Goal: Task Accomplishment & Management: Use online tool/utility

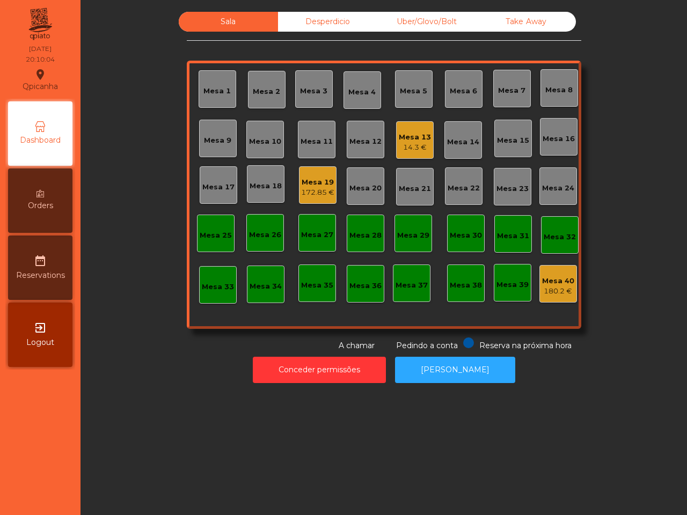
click at [134, 277] on div "Sala Desperdicio Uber/Glovo/Bolt Take Away Mesa 1 Mesa 2 Mesa 3 Mesa 4 [GEOGRAP…" at bounding box center [384, 182] width 578 height 340
click at [408, 147] on div "14.3 €" at bounding box center [415, 147] width 32 height 11
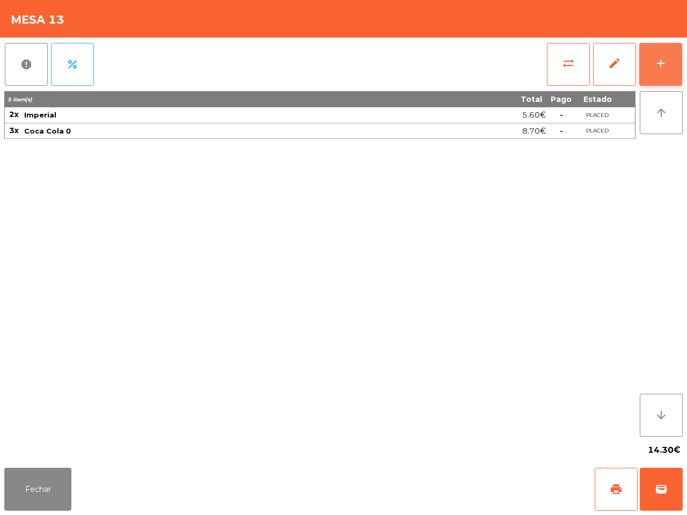
click at [658, 54] on button "add" at bounding box center [660, 64] width 43 height 43
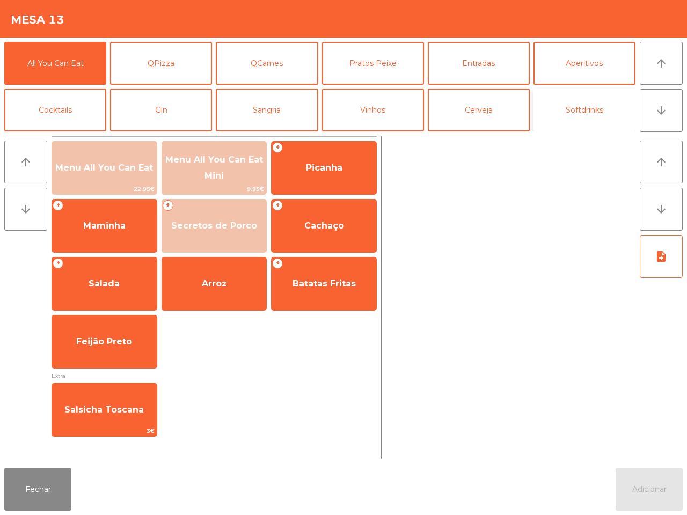
click at [596, 111] on button "Softdrinks" at bounding box center [585, 110] width 102 height 43
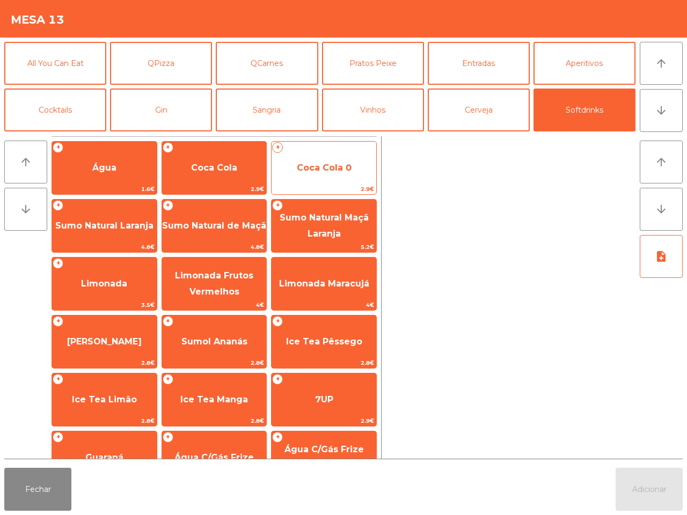
click at [333, 160] on span "Coca Cola 0" at bounding box center [324, 168] width 105 height 29
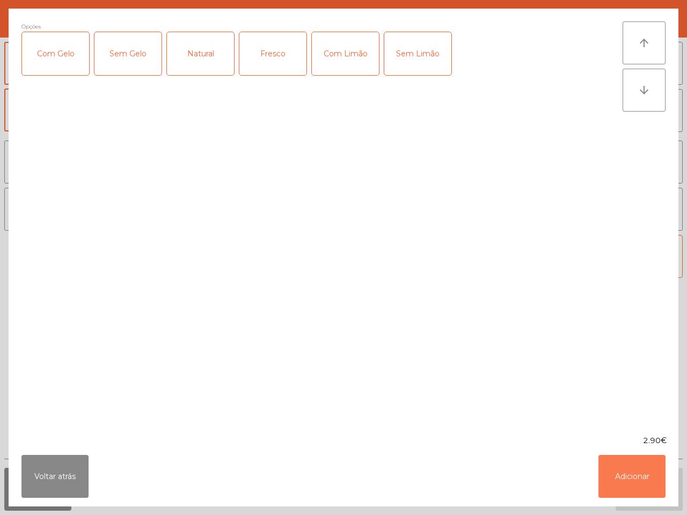
click at [640, 480] on button "Adicionar" at bounding box center [632, 476] width 67 height 43
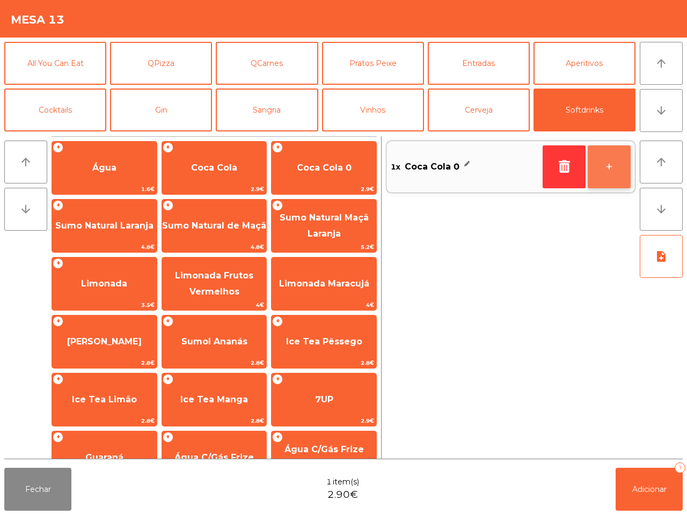
click at [610, 180] on button "+" at bounding box center [609, 166] width 43 height 43
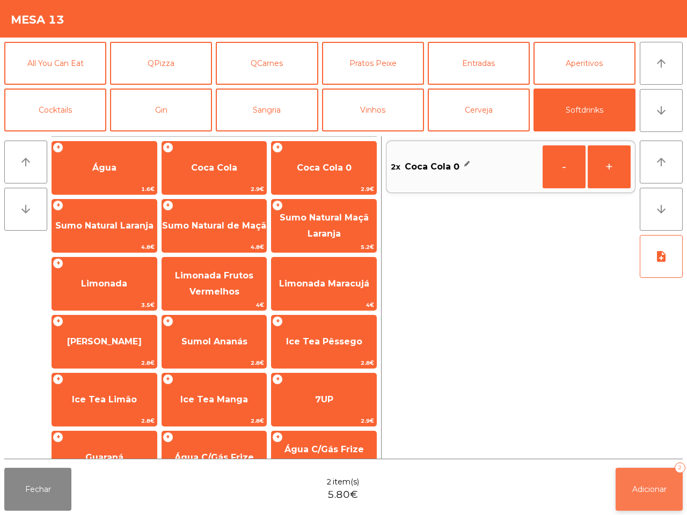
click at [654, 496] on button "Adicionar 2" at bounding box center [649, 489] width 67 height 43
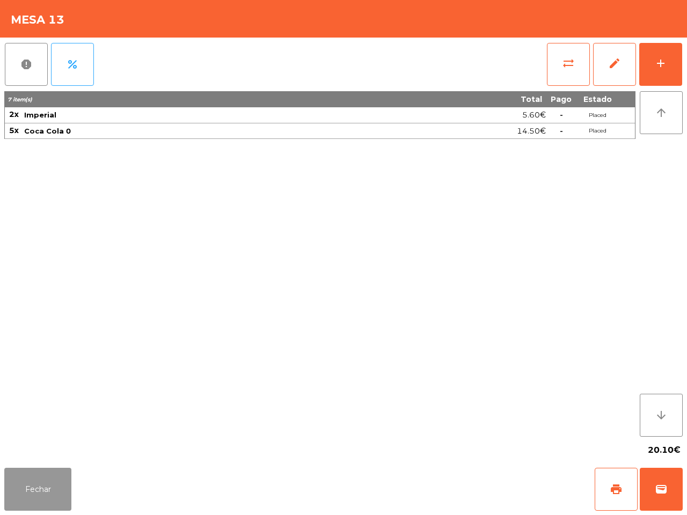
drag, startPoint x: 47, startPoint y: 484, endPoint x: 62, endPoint y: 463, distance: 26.1
click at [47, 484] on button "Fechar" at bounding box center [37, 489] width 67 height 43
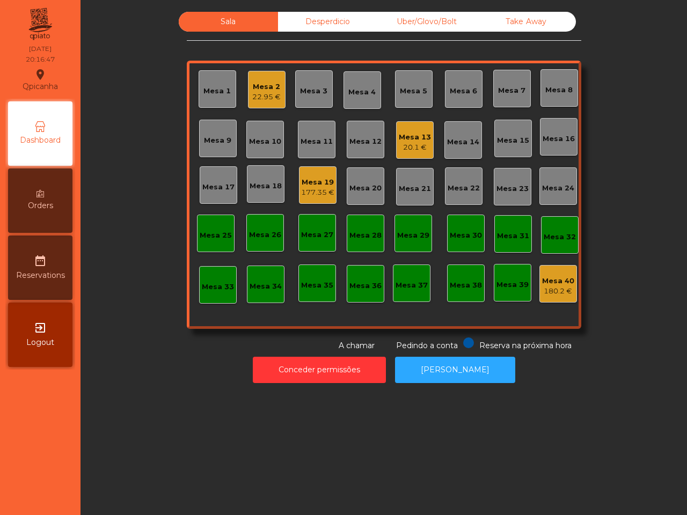
click at [260, 282] on div "Mesa 34" at bounding box center [266, 286] width 32 height 11
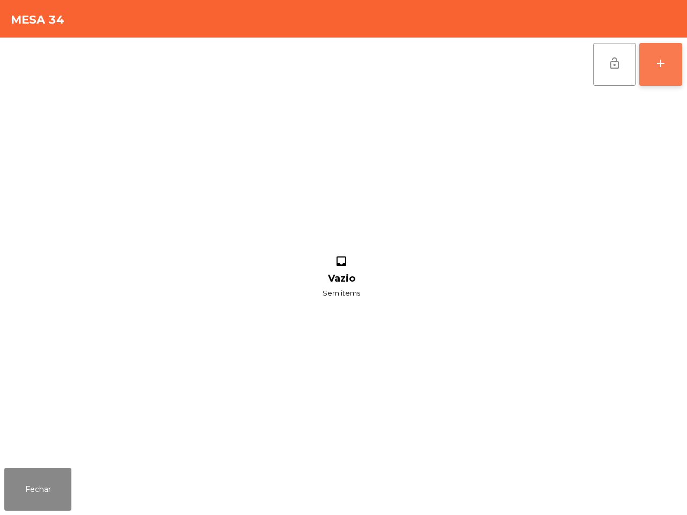
click at [659, 51] on button "add" at bounding box center [660, 64] width 43 height 43
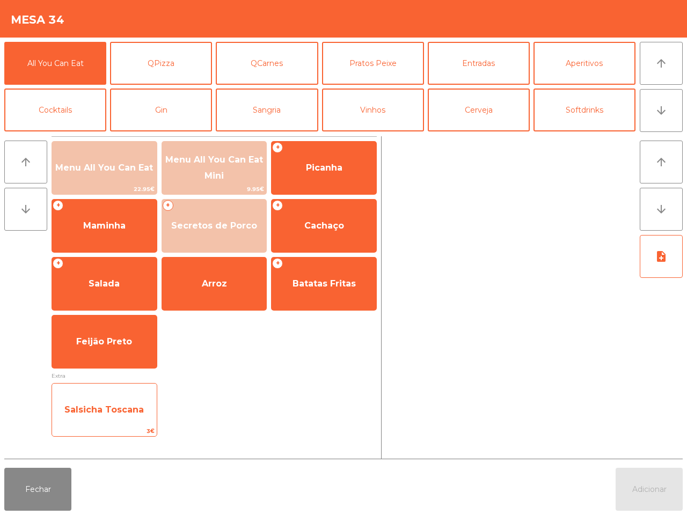
click at [132, 411] on span "Salsicha Toscana" at bounding box center [103, 410] width 79 height 10
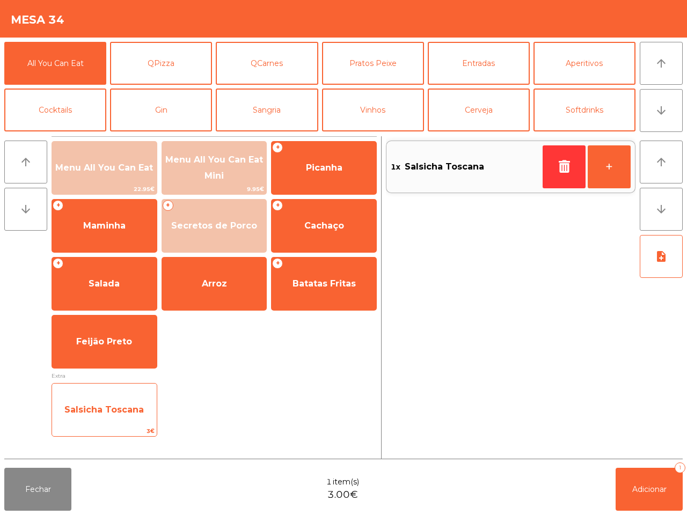
click at [132, 411] on span "Salsicha Toscana" at bounding box center [103, 410] width 79 height 10
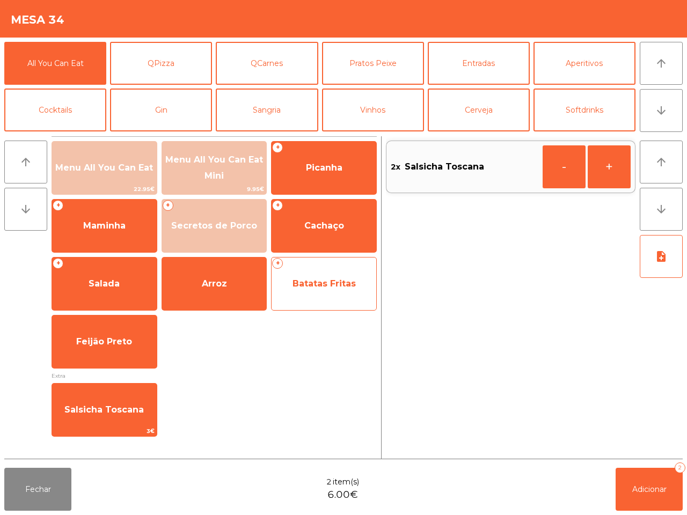
click at [306, 279] on span "Batatas Fritas" at bounding box center [324, 284] width 63 height 10
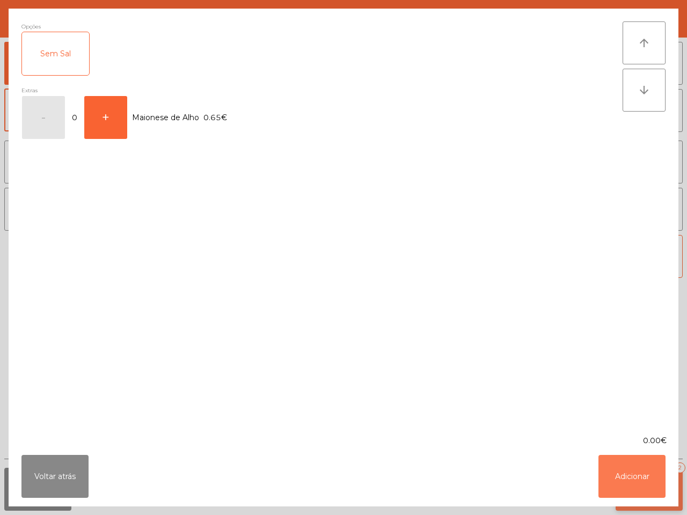
click at [637, 471] on button "Adicionar" at bounding box center [632, 476] width 67 height 43
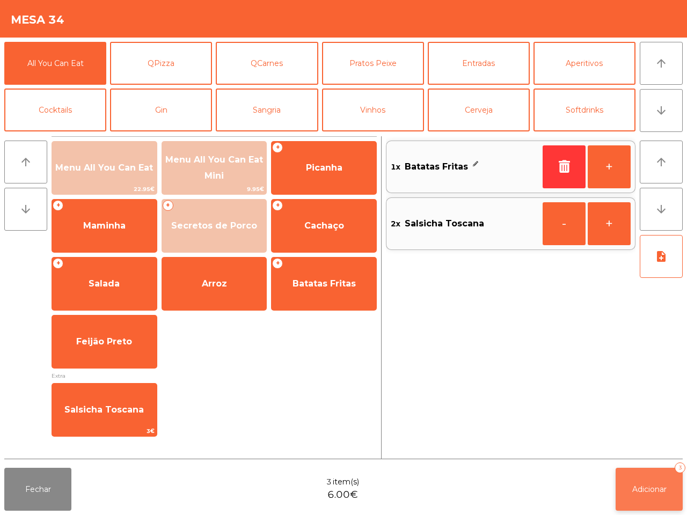
click at [647, 480] on button "Adicionar 3" at bounding box center [649, 489] width 67 height 43
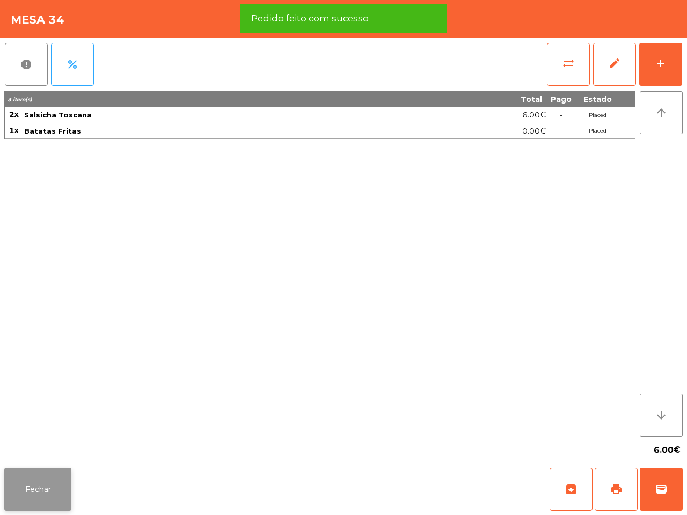
click at [63, 483] on button "Fechar" at bounding box center [37, 489] width 67 height 43
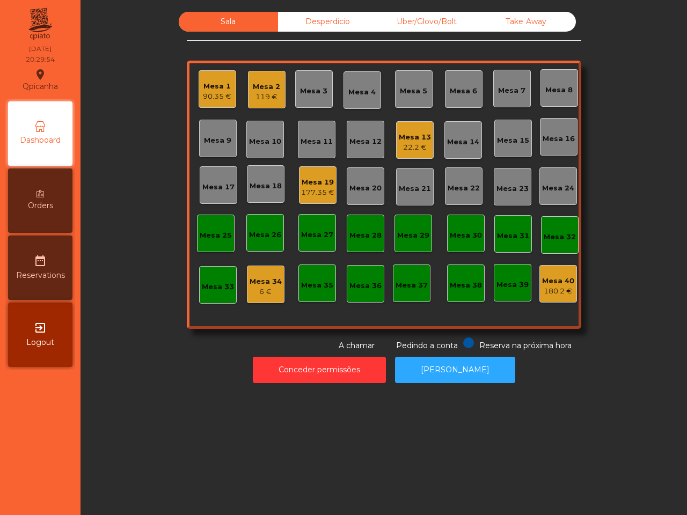
click at [236, 462] on div "Sala Desperdicio Uber/Glovo/Bolt Take Away Mesa 1 90.35 € Mesa 2 119 € Mesa 3 M…" at bounding box center [384, 257] width 607 height 515
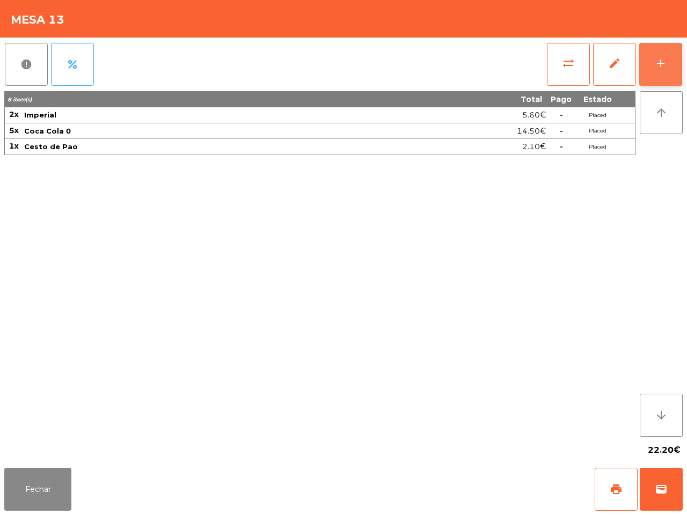
click at [649, 57] on button "add" at bounding box center [660, 64] width 43 height 43
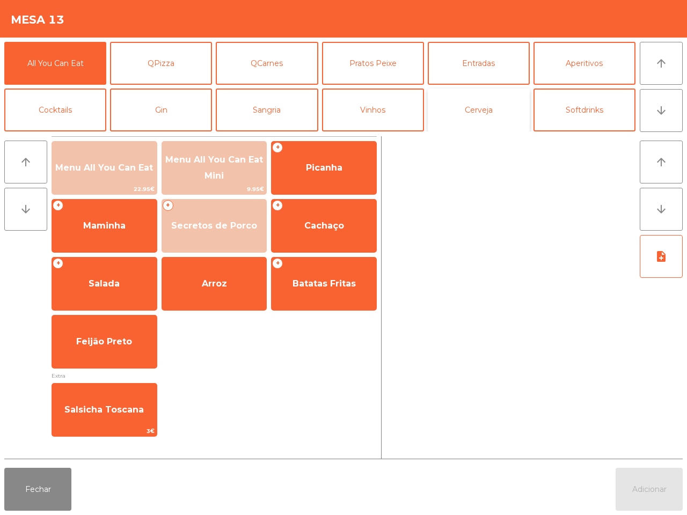
click at [494, 100] on button "Cerveja" at bounding box center [479, 110] width 102 height 43
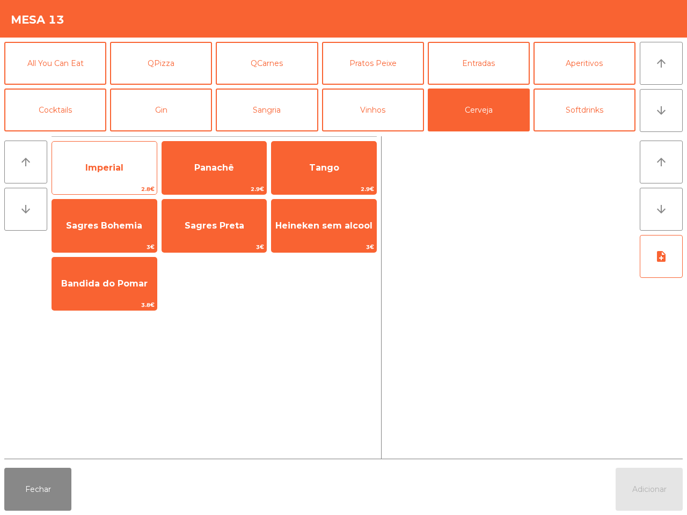
click at [130, 172] on span "Imperial" at bounding box center [104, 168] width 105 height 29
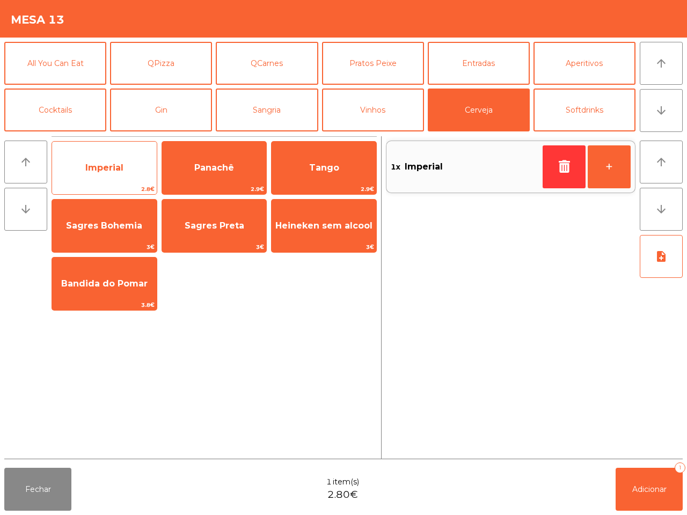
click at [130, 171] on span "Imperial" at bounding box center [104, 168] width 105 height 29
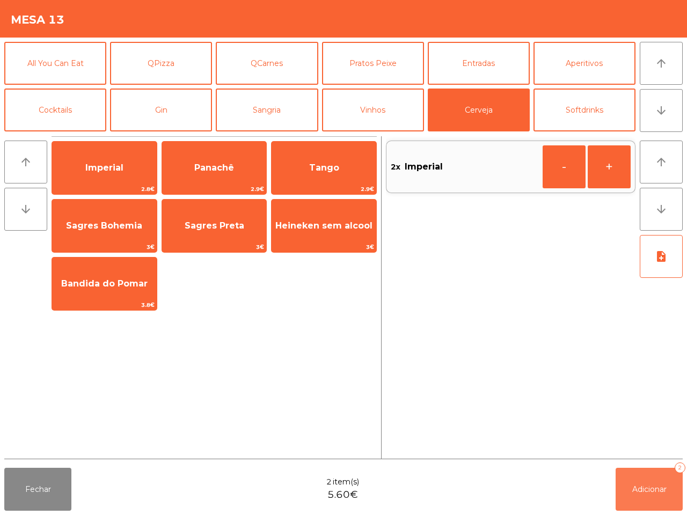
click at [655, 476] on button "Adicionar 2" at bounding box center [649, 489] width 67 height 43
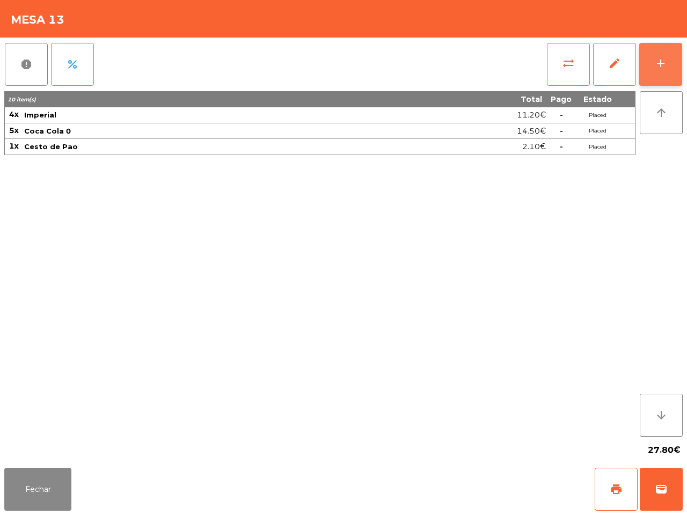
drag, startPoint x: 653, startPoint y: 64, endPoint x: 656, endPoint y: 60, distance: 5.5
click at [655, 63] on button "add" at bounding box center [660, 64] width 43 height 43
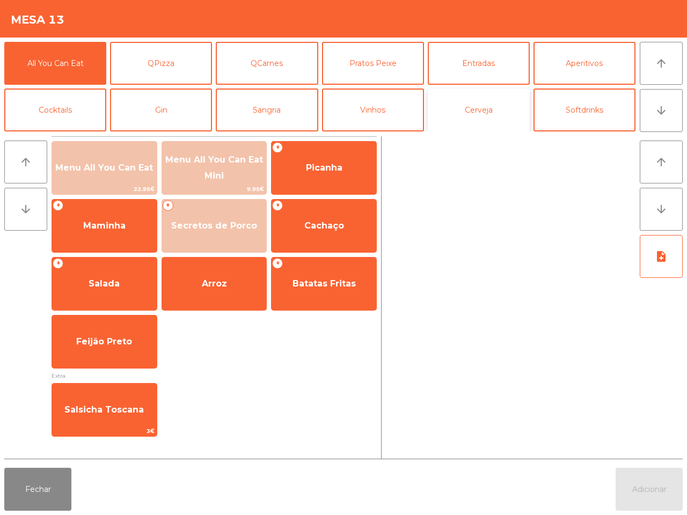
click at [483, 111] on button "Cerveja" at bounding box center [479, 110] width 102 height 43
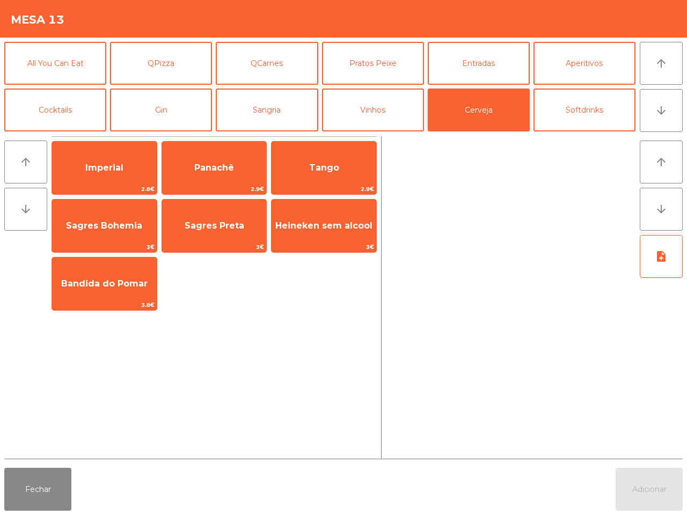
click at [122, 159] on span "Imperial" at bounding box center [104, 168] width 105 height 29
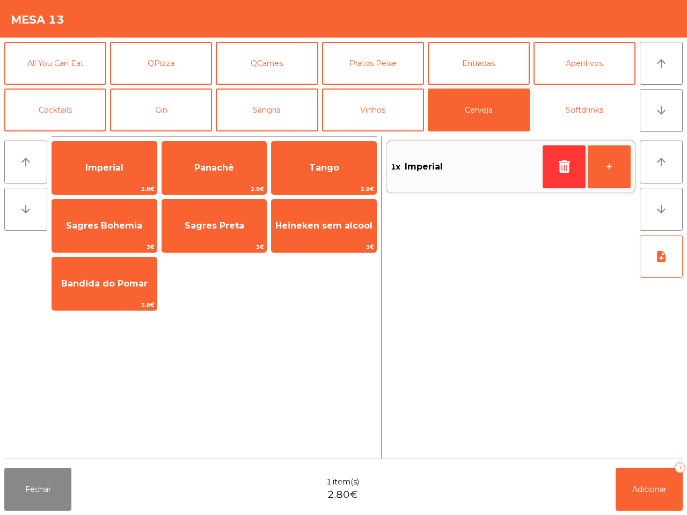
click at [584, 113] on button "Softdrinks" at bounding box center [585, 110] width 102 height 43
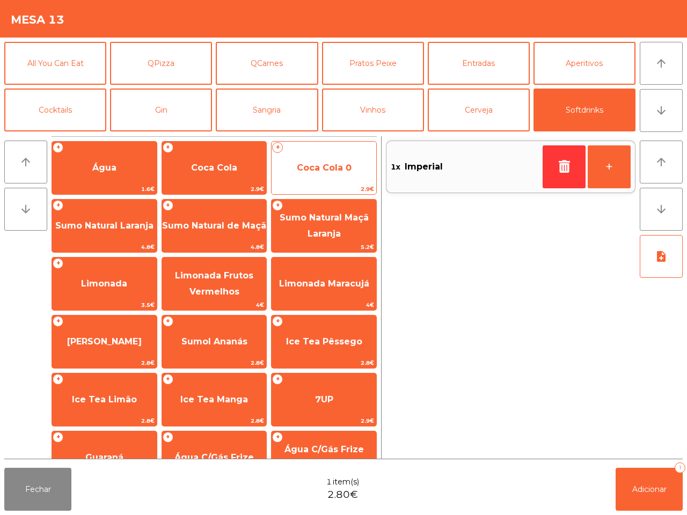
click at [336, 173] on span "Coca Cola 0" at bounding box center [324, 168] width 105 height 29
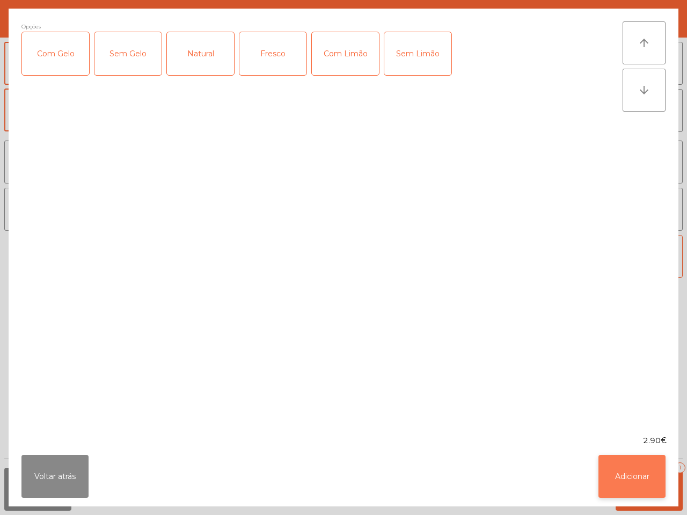
click at [627, 489] on button "Adicionar" at bounding box center [632, 476] width 67 height 43
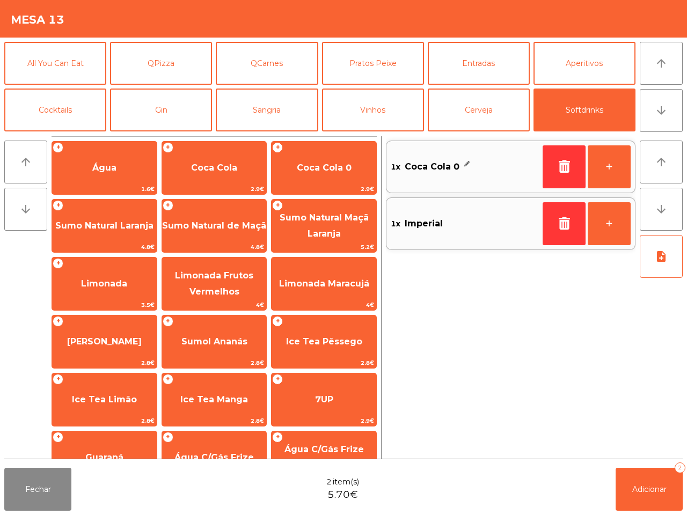
scroll to position [88, 0]
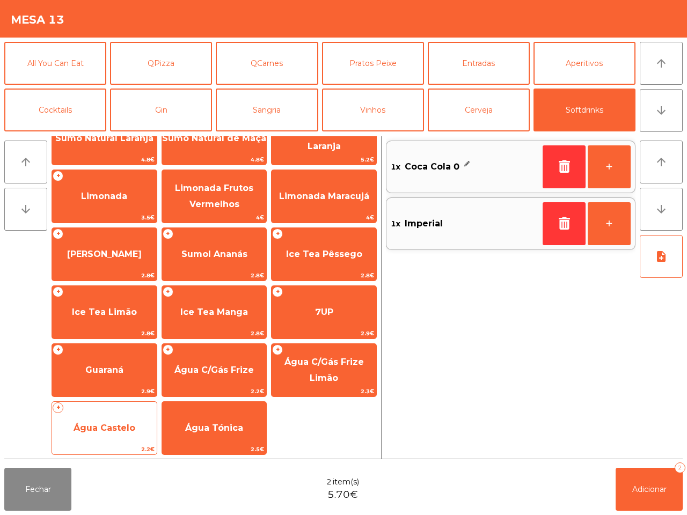
click at [123, 430] on span "Água Castelo" at bounding box center [105, 428] width 62 height 10
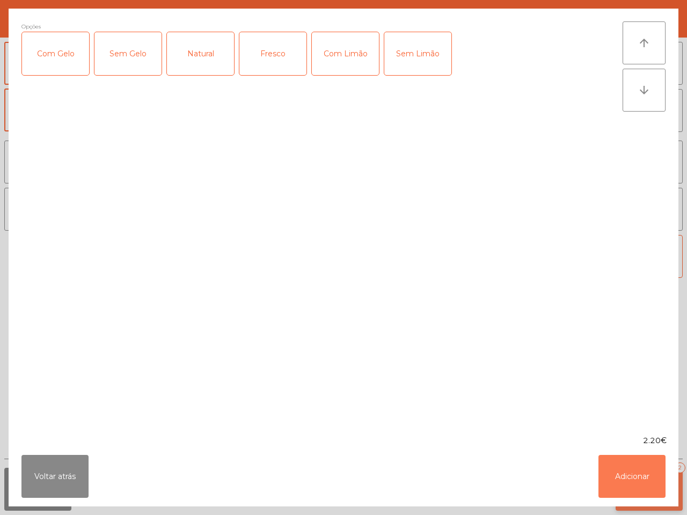
click at [643, 482] on button "Adicionar" at bounding box center [632, 476] width 67 height 43
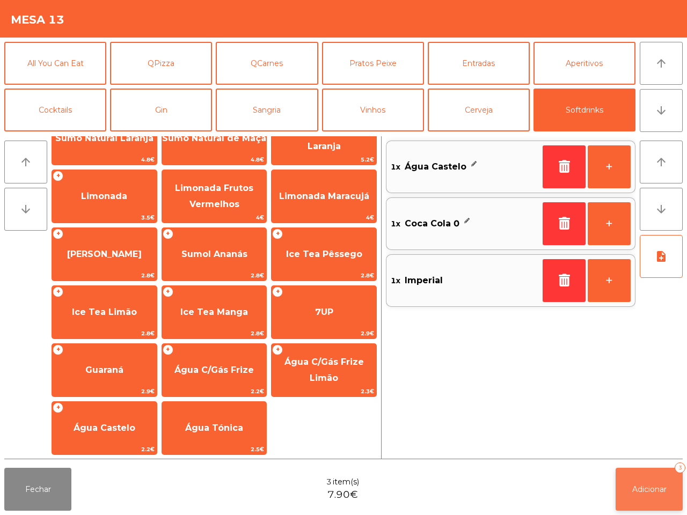
click at [652, 489] on span "Adicionar" at bounding box center [649, 490] width 34 height 10
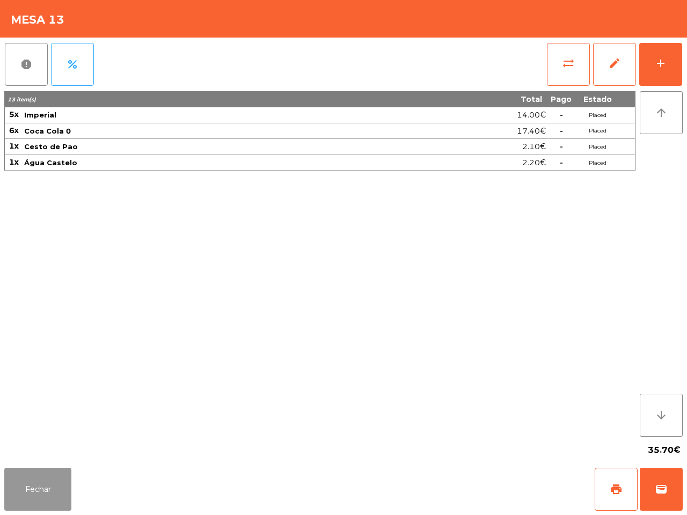
click at [49, 490] on button "Fechar" at bounding box center [37, 489] width 67 height 43
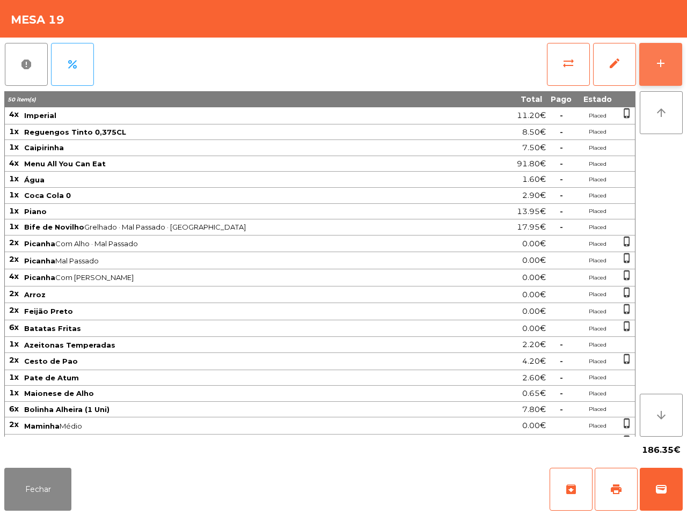
click at [655, 62] on div "add" at bounding box center [660, 63] width 13 height 13
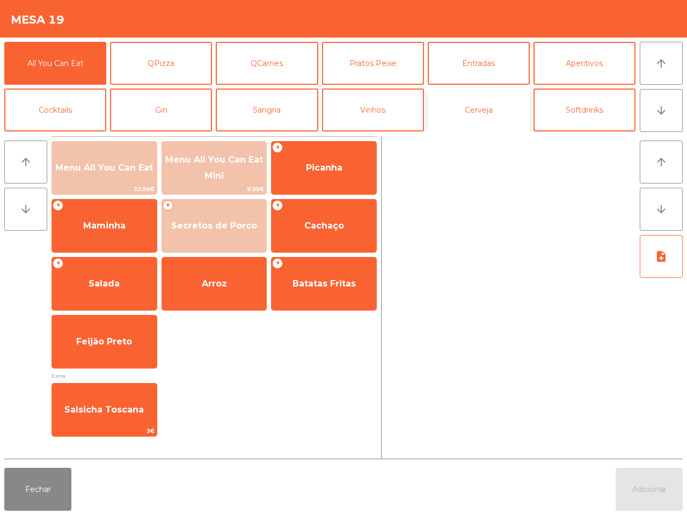
click at [458, 106] on button "Cerveja" at bounding box center [479, 110] width 102 height 43
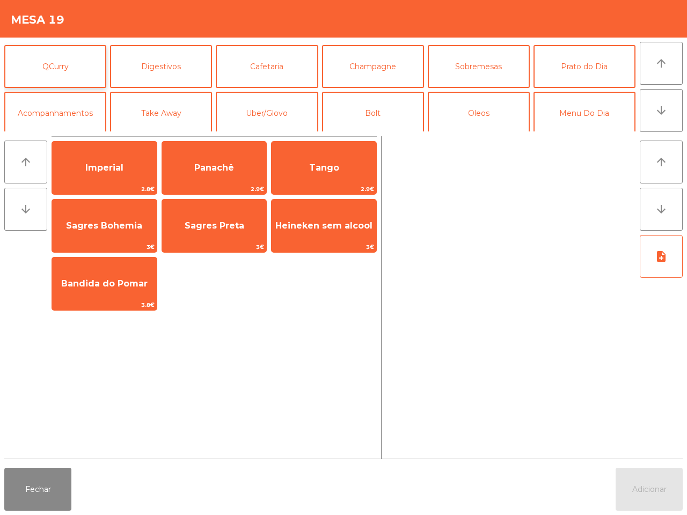
scroll to position [93, 0]
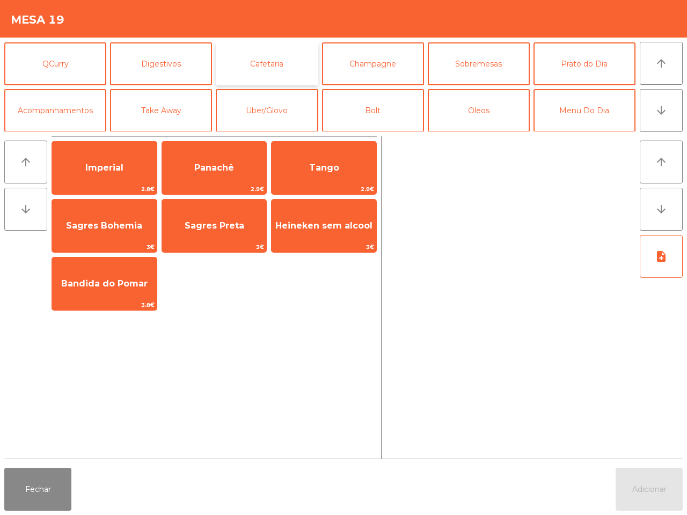
click at [267, 63] on button "Cafetaria" at bounding box center [267, 63] width 102 height 43
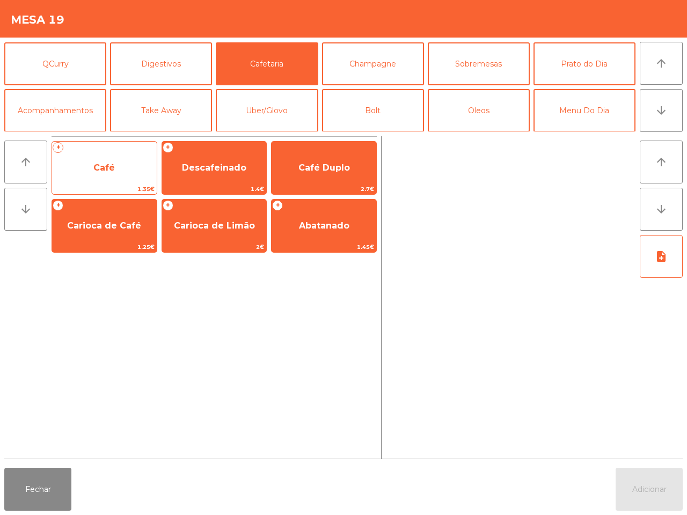
click at [137, 169] on span "Café" at bounding box center [104, 168] width 105 height 29
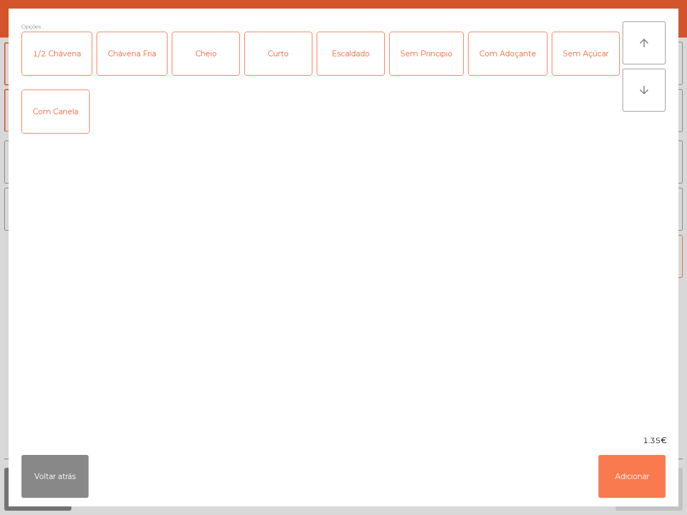
click at [608, 465] on button "Adicionar" at bounding box center [632, 476] width 67 height 43
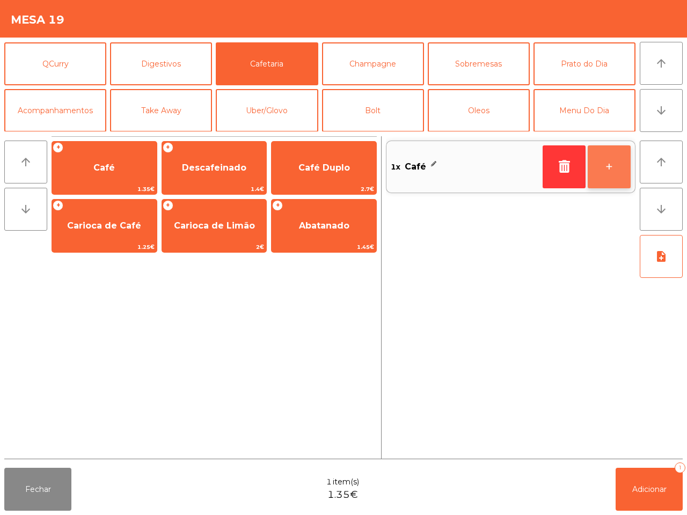
click at [611, 161] on button "+" at bounding box center [609, 166] width 43 height 43
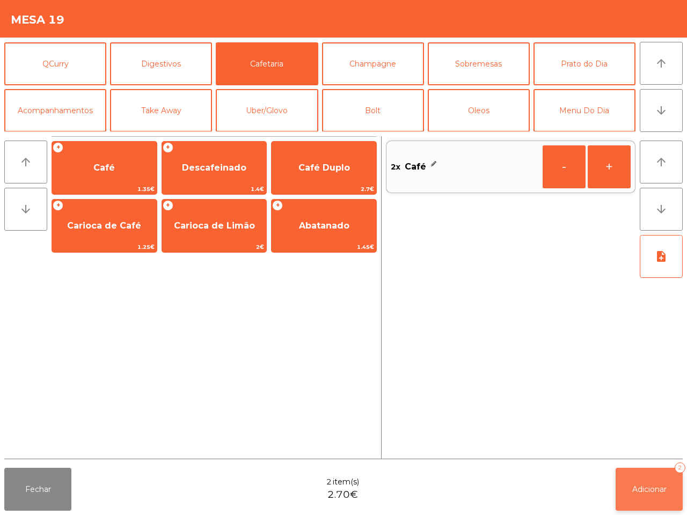
click at [635, 497] on button "Adicionar 2" at bounding box center [649, 489] width 67 height 43
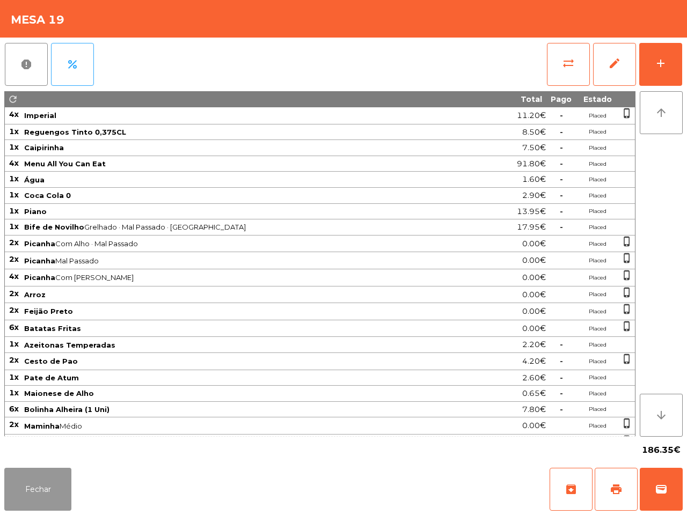
click at [35, 486] on button "Fechar" at bounding box center [37, 489] width 67 height 43
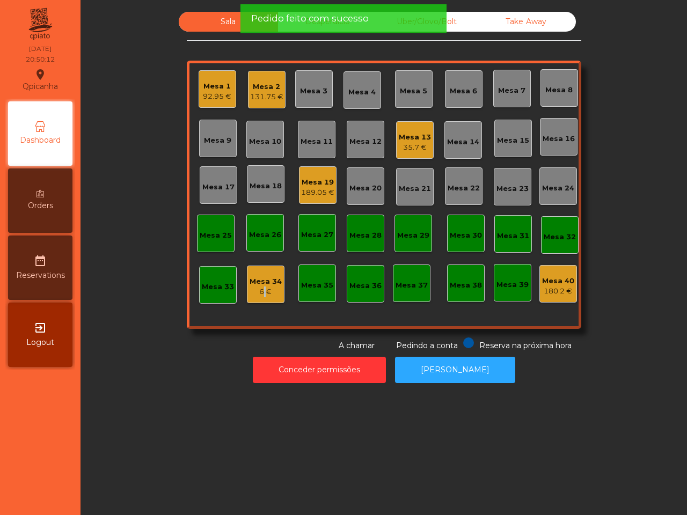
click at [253, 303] on div "Mesa 34 6 €" at bounding box center [266, 285] width 38 height 38
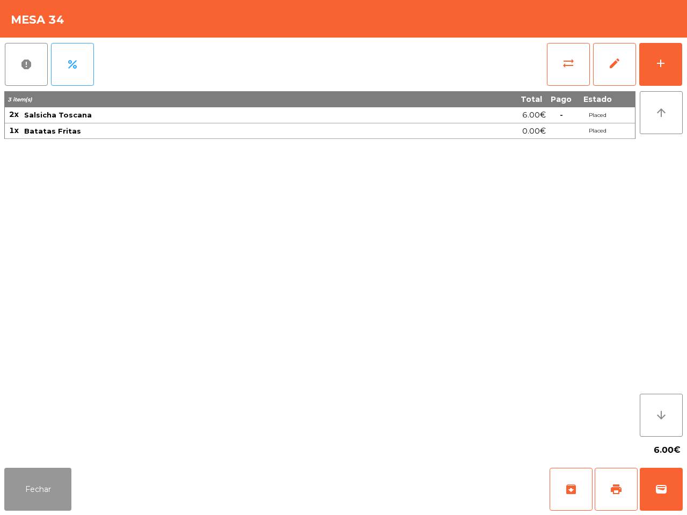
click at [25, 502] on button "Fechar" at bounding box center [37, 489] width 67 height 43
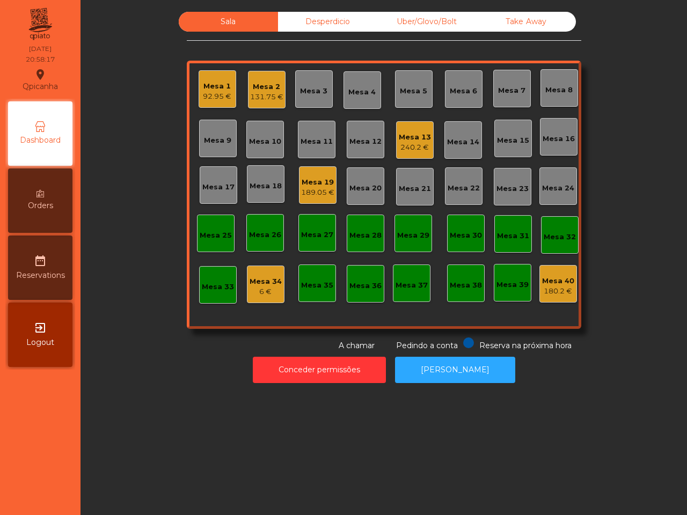
click at [301, 181] on div "Mesa 19" at bounding box center [317, 182] width 33 height 11
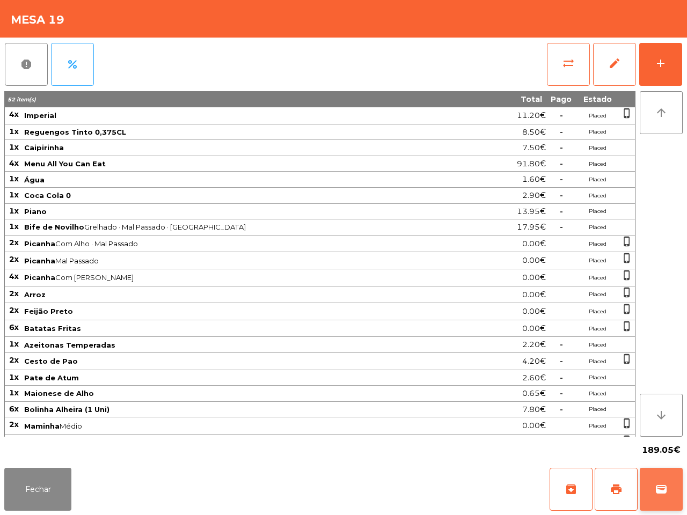
click at [661, 482] on button "wallet" at bounding box center [661, 489] width 43 height 43
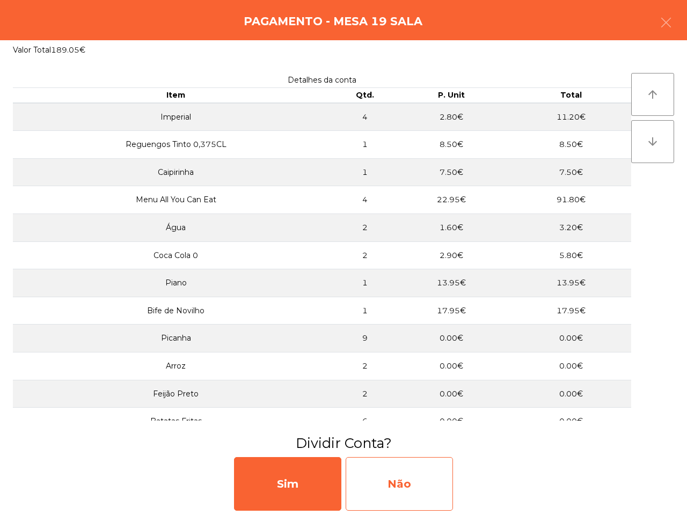
click at [419, 499] on div "Não" at bounding box center [399, 484] width 107 height 54
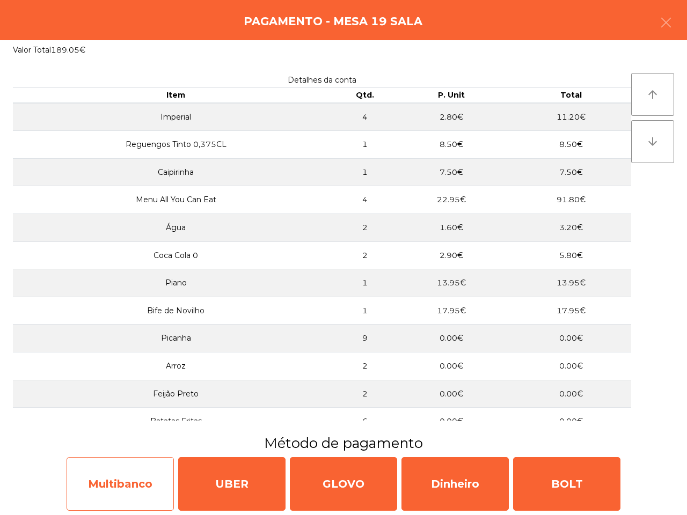
click at [154, 482] on div "Multibanco" at bounding box center [120, 484] width 107 height 54
select select "**"
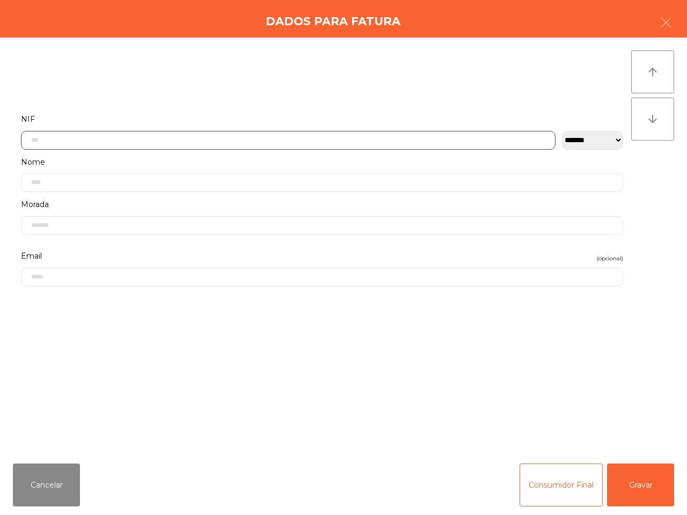
click at [298, 143] on input "text" at bounding box center [288, 140] width 535 height 19
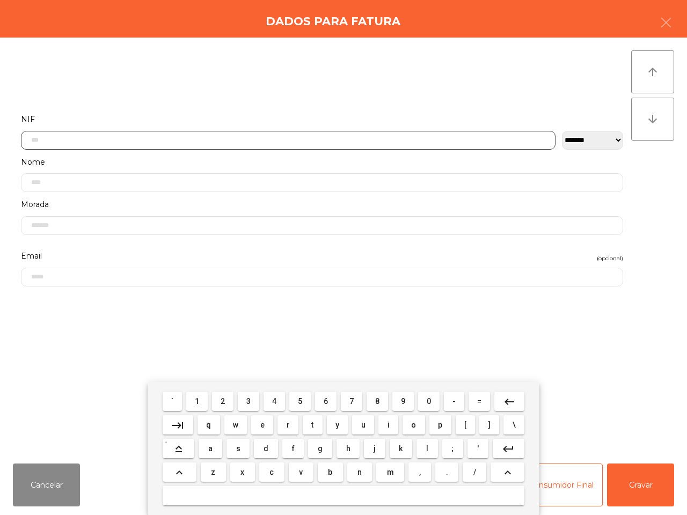
scroll to position [60, 0]
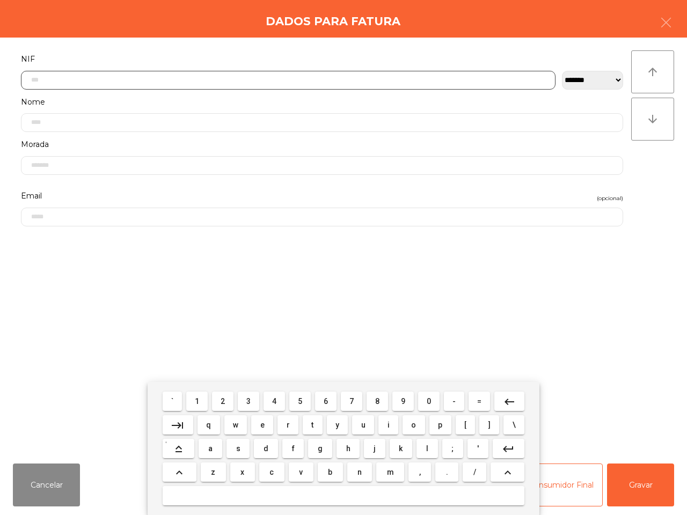
click at [178, 83] on input "text" at bounding box center [288, 80] width 535 height 19
click at [198, 397] on span "1" at bounding box center [197, 401] width 4 height 9
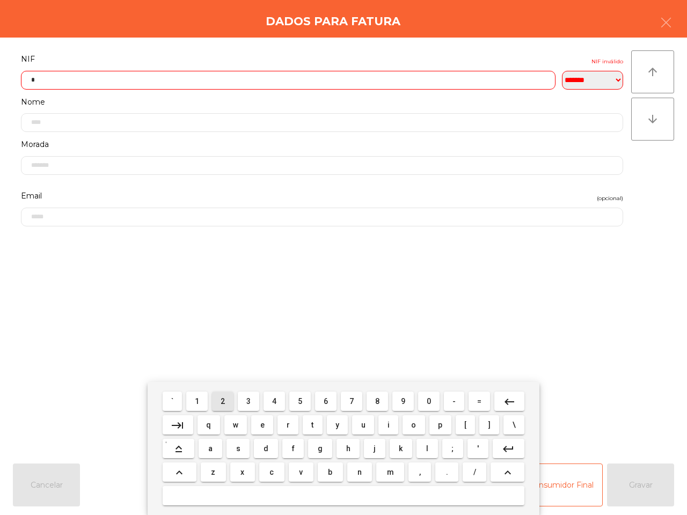
drag, startPoint x: 218, startPoint y: 399, endPoint x: 240, endPoint y: 400, distance: 22.1
click at [219, 399] on button "2" at bounding box center [222, 401] width 21 height 19
click at [385, 399] on button "8" at bounding box center [377, 401] width 21 height 19
click at [272, 400] on button "4" at bounding box center [274, 401] width 21 height 19
click at [356, 400] on button "7" at bounding box center [351, 401] width 21 height 19
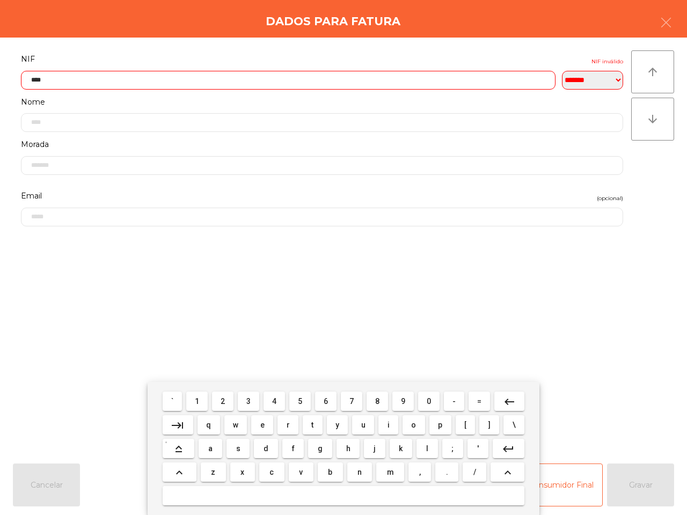
click at [308, 395] on button "5" at bounding box center [299, 401] width 21 height 19
drag, startPoint x: 401, startPoint y: 403, endPoint x: 364, endPoint y: 400, distance: 37.2
click at [402, 403] on span "9" at bounding box center [403, 401] width 4 height 9
click at [232, 399] on button "2" at bounding box center [222, 401] width 21 height 19
click at [353, 400] on span "7" at bounding box center [351, 401] width 4 height 9
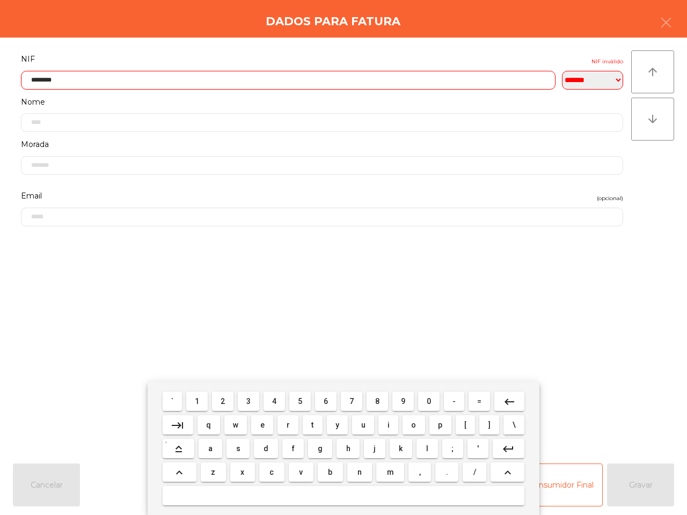
type input "*********"
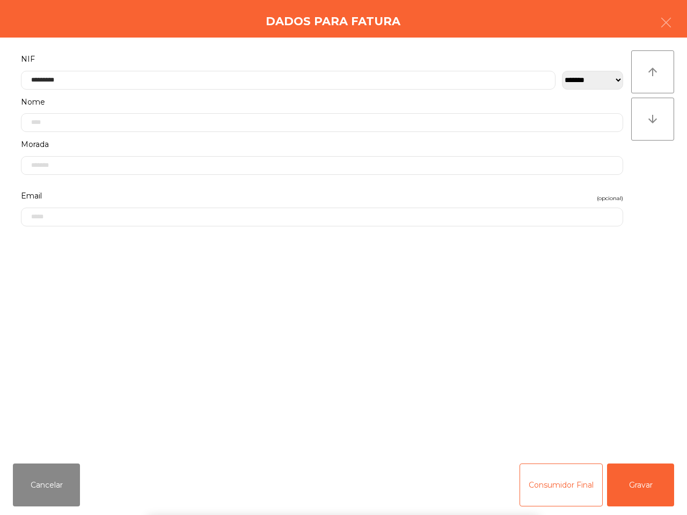
click at [378, 342] on form "**********" at bounding box center [322, 248] width 618 height 392
drag, startPoint x: 642, startPoint y: 501, endPoint x: 610, endPoint y: 490, distance: 33.4
click at [643, 501] on button "Gravar" at bounding box center [640, 485] width 67 height 43
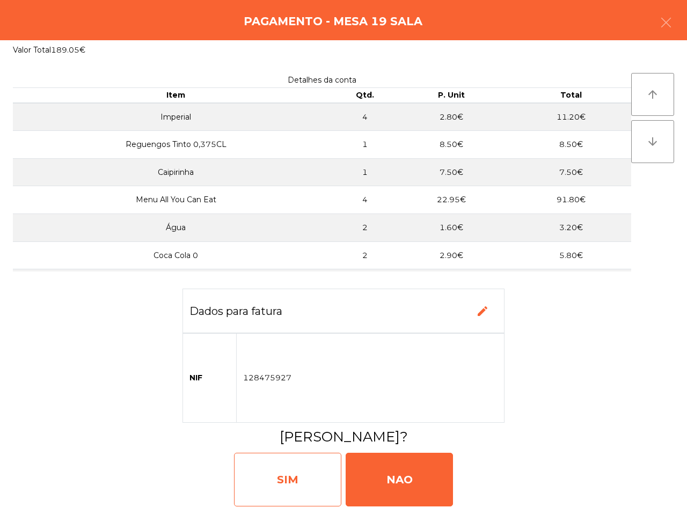
click at [309, 486] on div "SIM" at bounding box center [287, 480] width 107 height 54
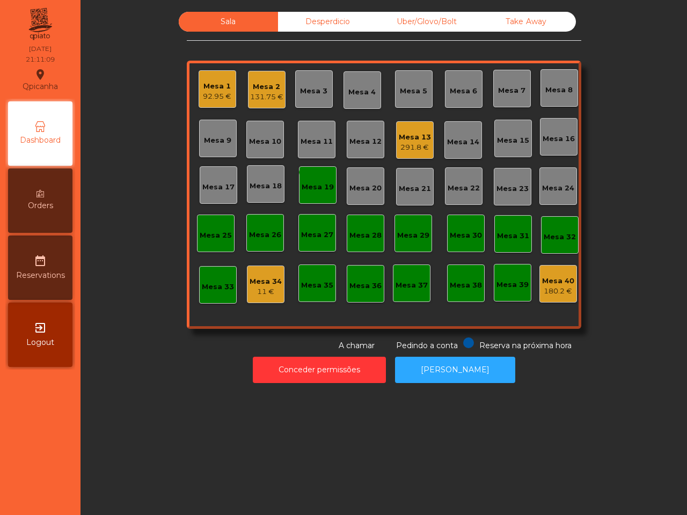
click at [265, 92] on div "131.75 €" at bounding box center [266, 97] width 33 height 11
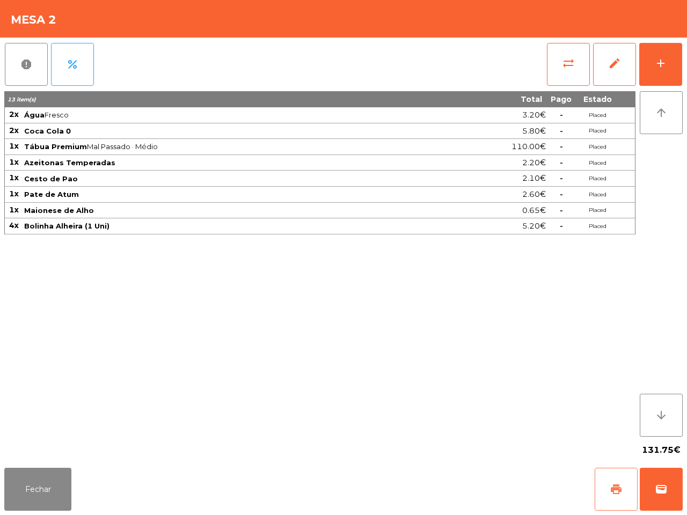
click at [613, 487] on span "print" at bounding box center [616, 489] width 13 height 13
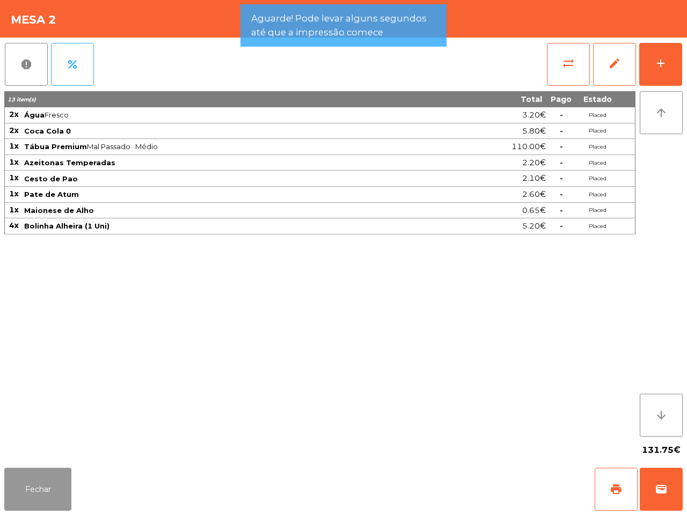
click at [62, 489] on button "Fechar" at bounding box center [37, 489] width 67 height 43
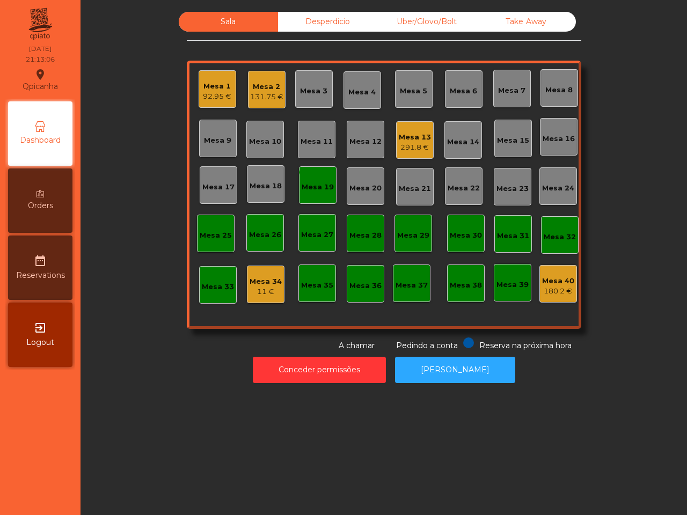
drag, startPoint x: 141, startPoint y: 499, endPoint x: 343, endPoint y: 143, distance: 409.7
click at [142, 499] on div "Sala Desperdicio Uber/Glovo/Bolt Take Away Mesa 1 92.95 € Mesa 2 131.75 € Mesa …" at bounding box center [384, 257] width 607 height 515
click at [412, 141] on div "Mesa 13" at bounding box center [415, 137] width 32 height 11
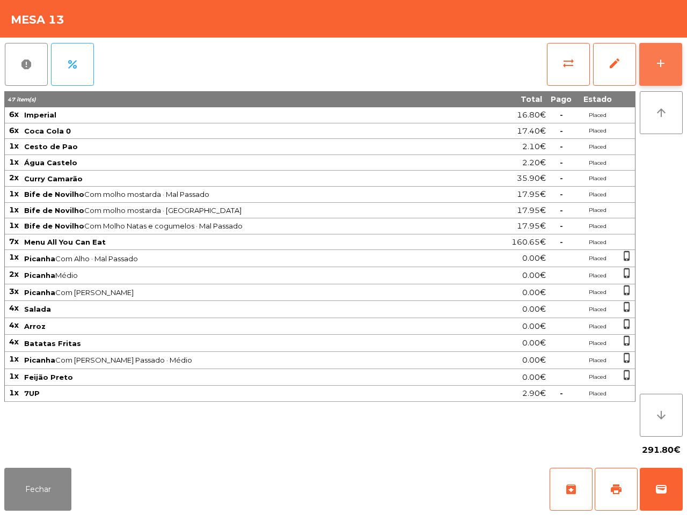
click at [648, 64] on button "add" at bounding box center [660, 64] width 43 height 43
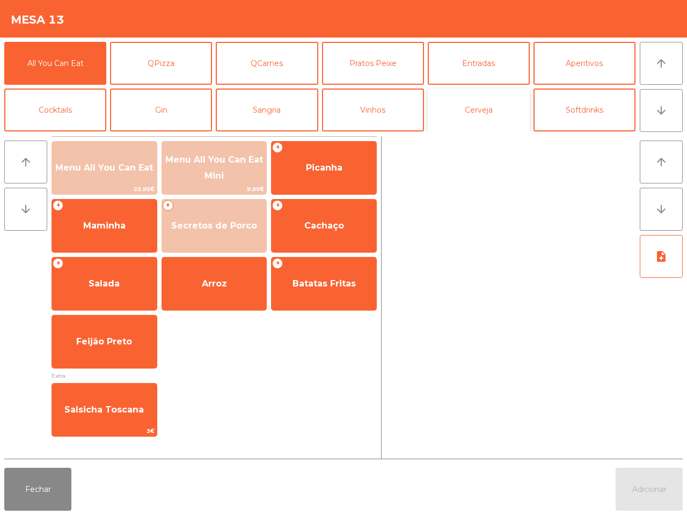
click at [444, 107] on button "Cerveja" at bounding box center [479, 110] width 102 height 43
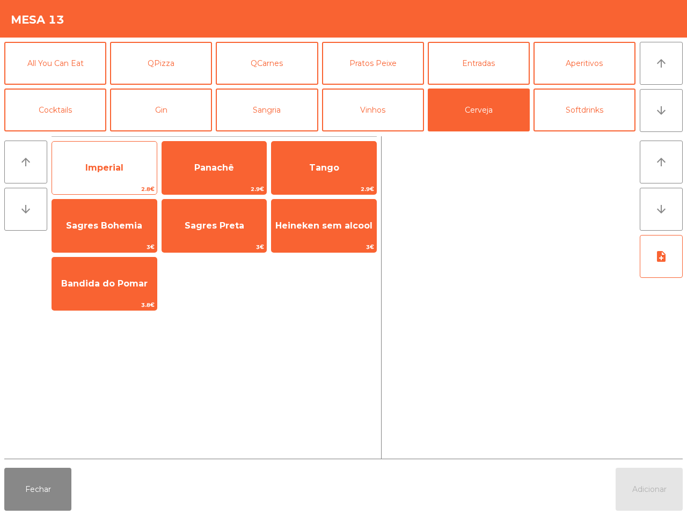
click at [141, 174] on span "Imperial" at bounding box center [104, 168] width 105 height 29
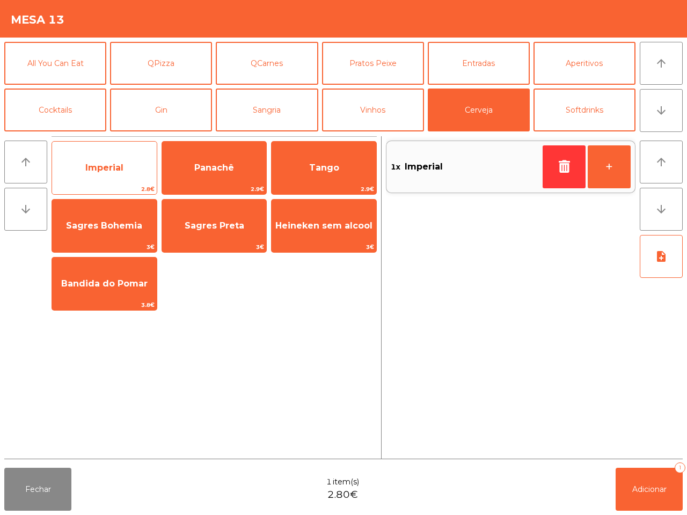
click at [141, 174] on span "Imperial" at bounding box center [104, 168] width 105 height 29
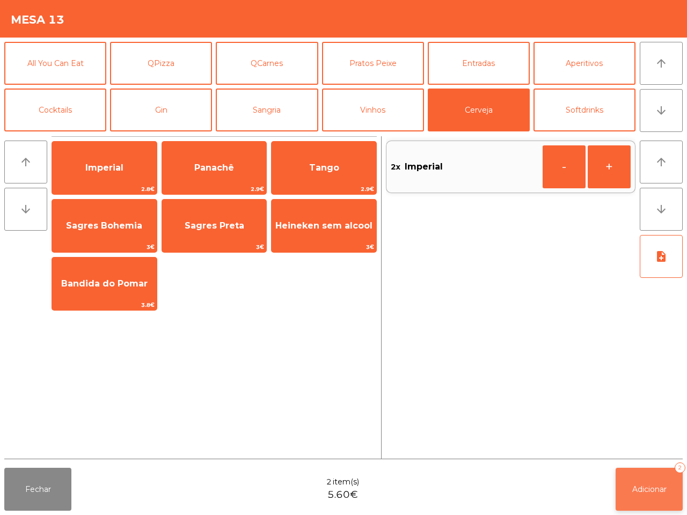
click at [624, 483] on button "Adicionar 2" at bounding box center [649, 489] width 67 height 43
